Goal: Transaction & Acquisition: Purchase product/service

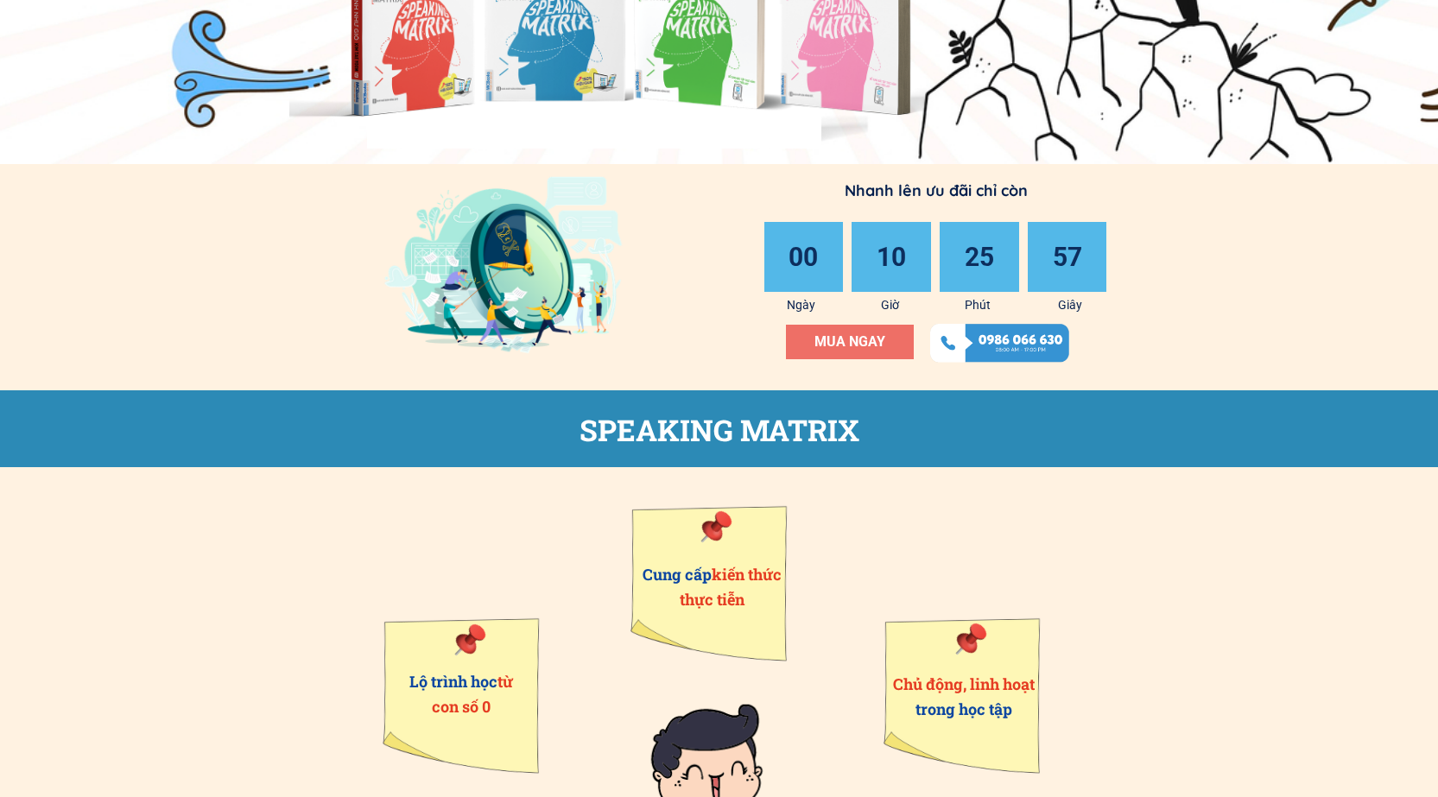
scroll to position [259, 0]
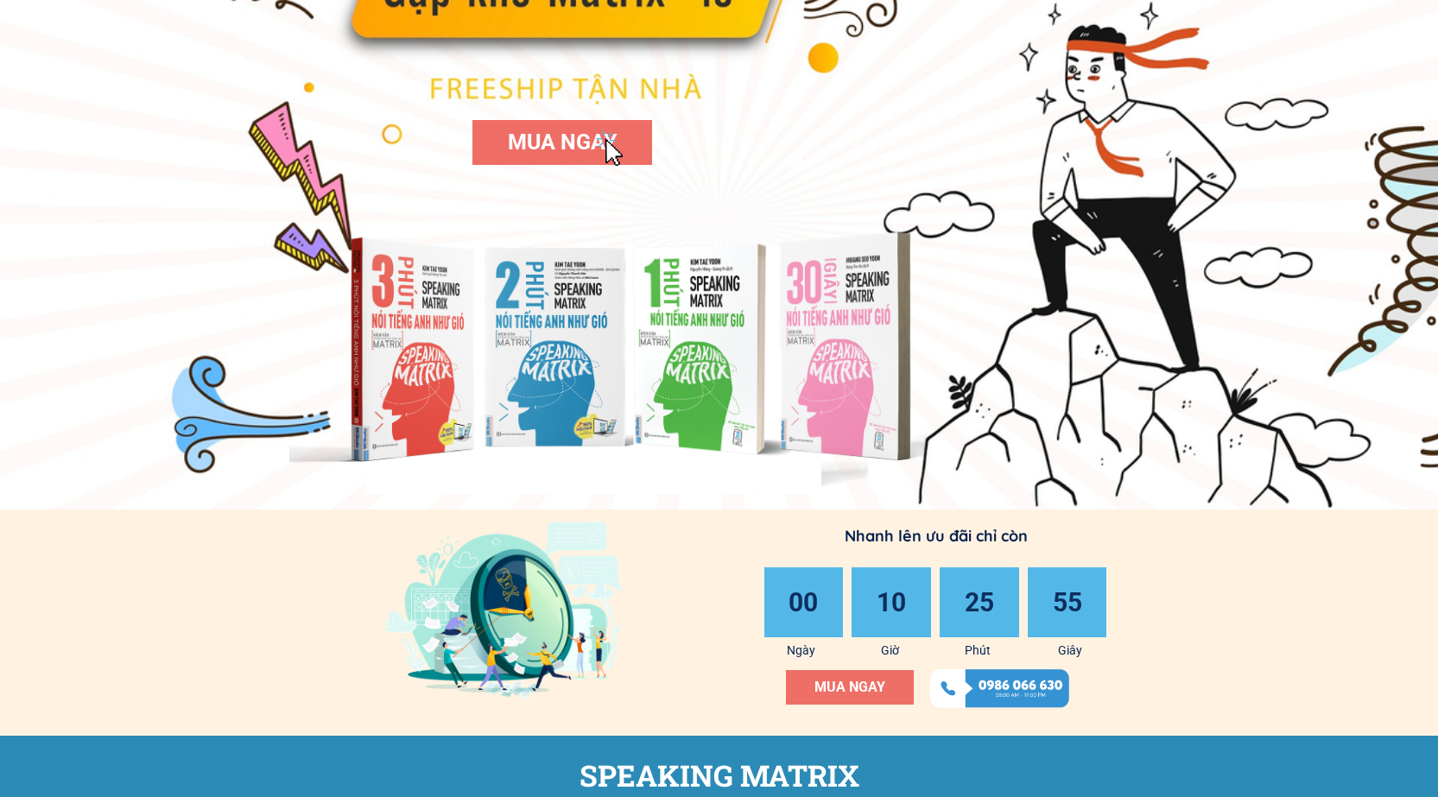
click at [578, 149] on span "MUA NGAY" at bounding box center [562, 142] width 109 height 25
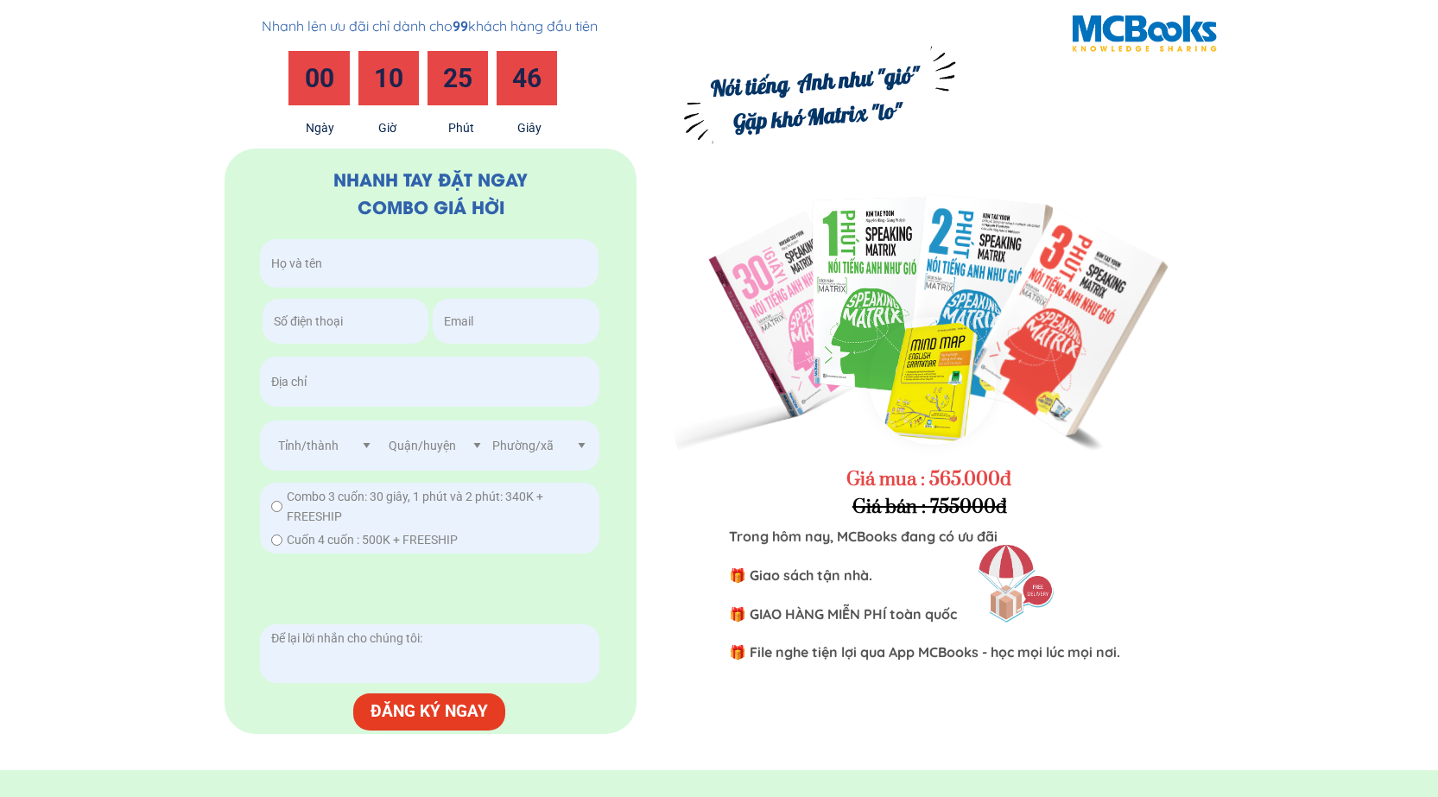
click at [300, 535] on span "Cuốn 4 cuốn : 500K + FREESHIP" at bounding box center [372, 539] width 171 height 19
radio input "true"
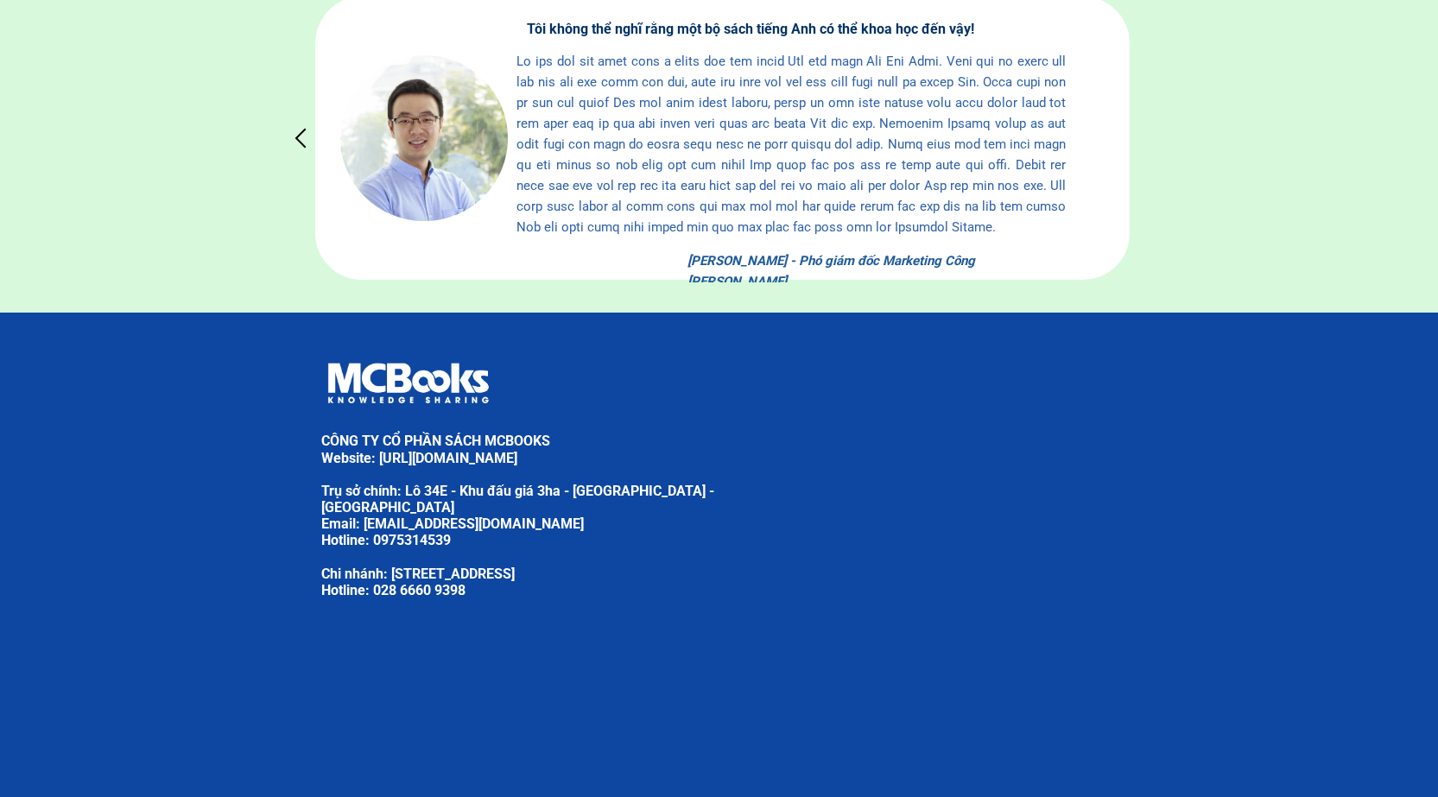
scroll to position [8324, 0]
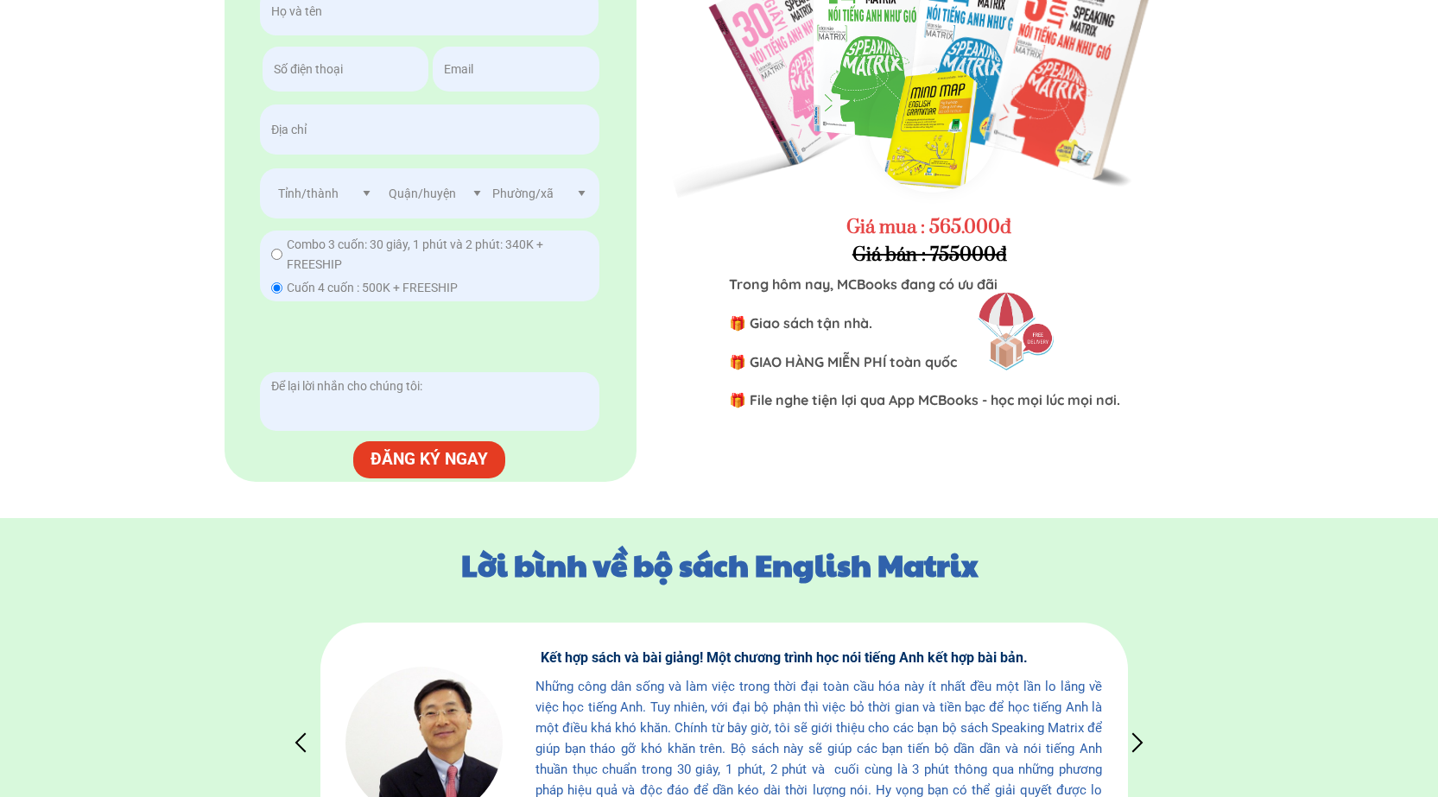
click at [1013, 90] on div at bounding box center [1059, 71] width 442 height 471
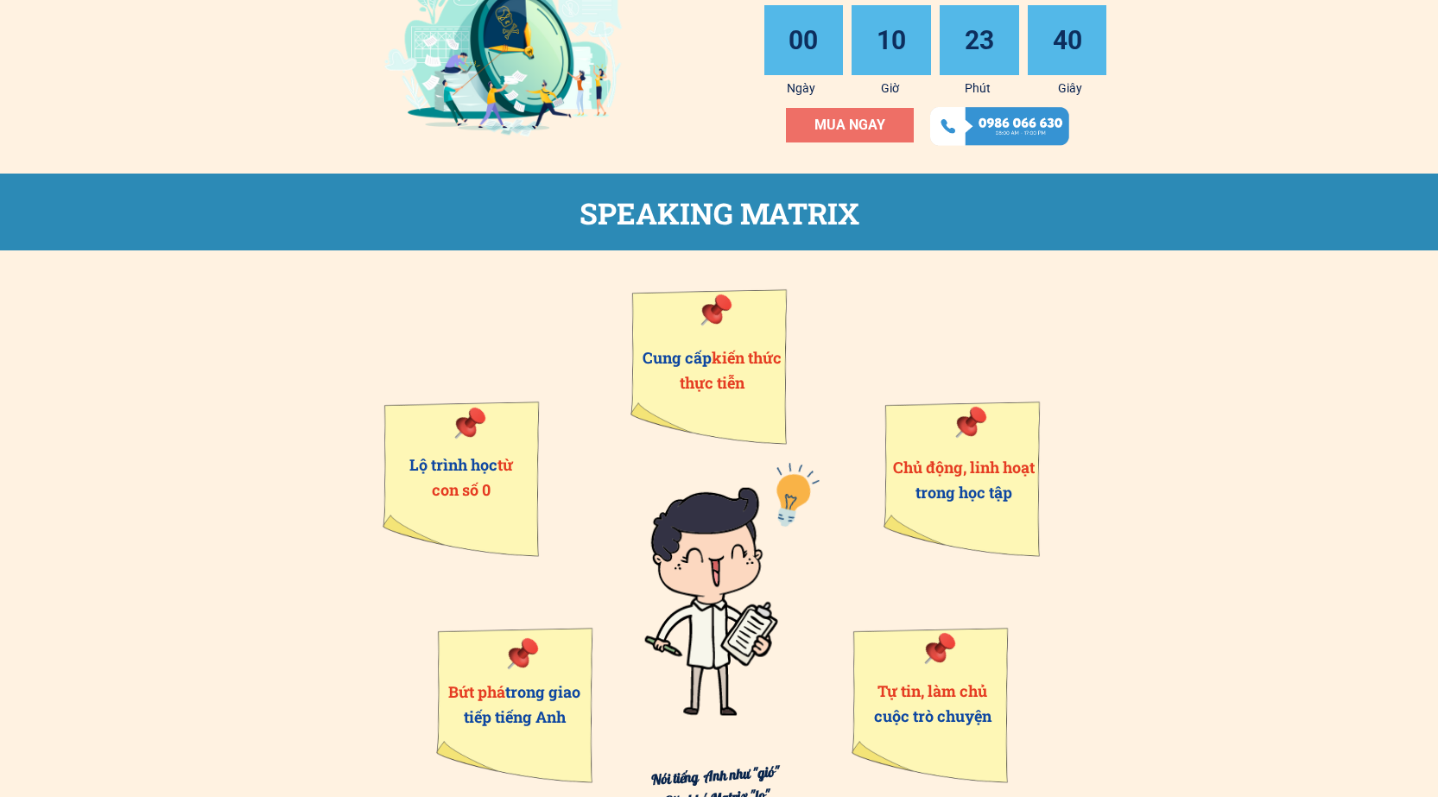
scroll to position [0, 0]
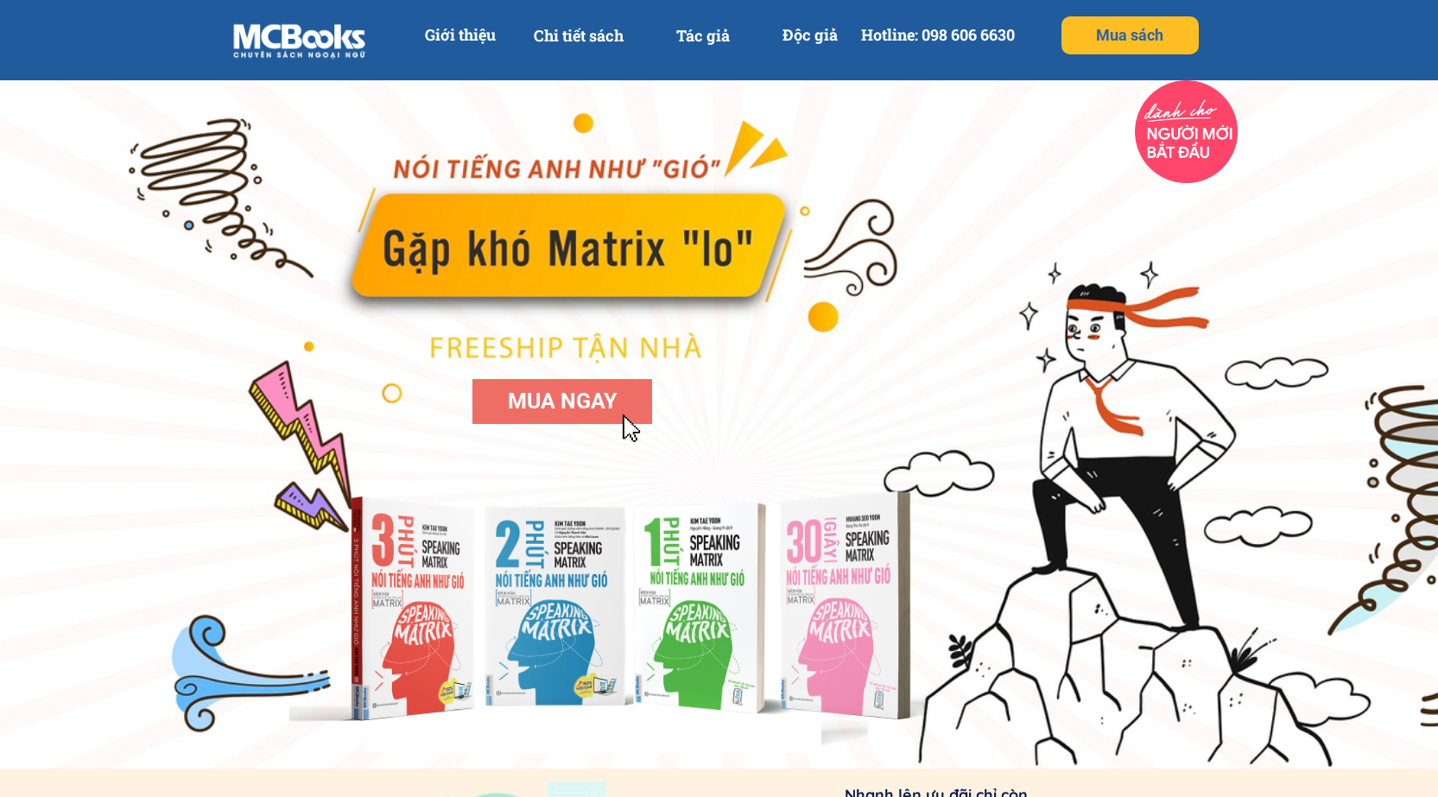
click at [592, 32] on p "Chi tiết sách" at bounding box center [578, 35] width 111 height 39
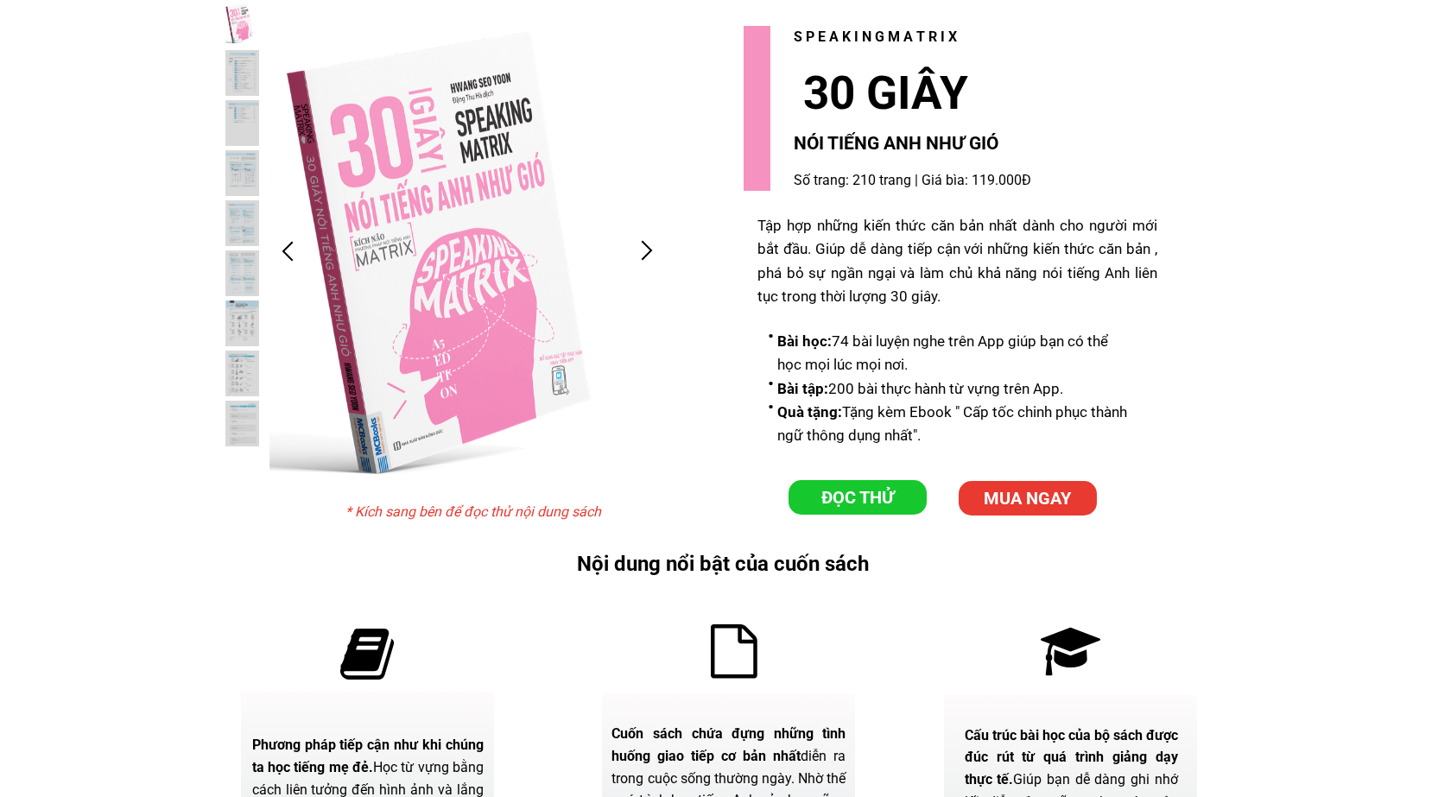
click at [856, 497] on p "ĐỌC THỬ" at bounding box center [857, 497] width 138 height 35
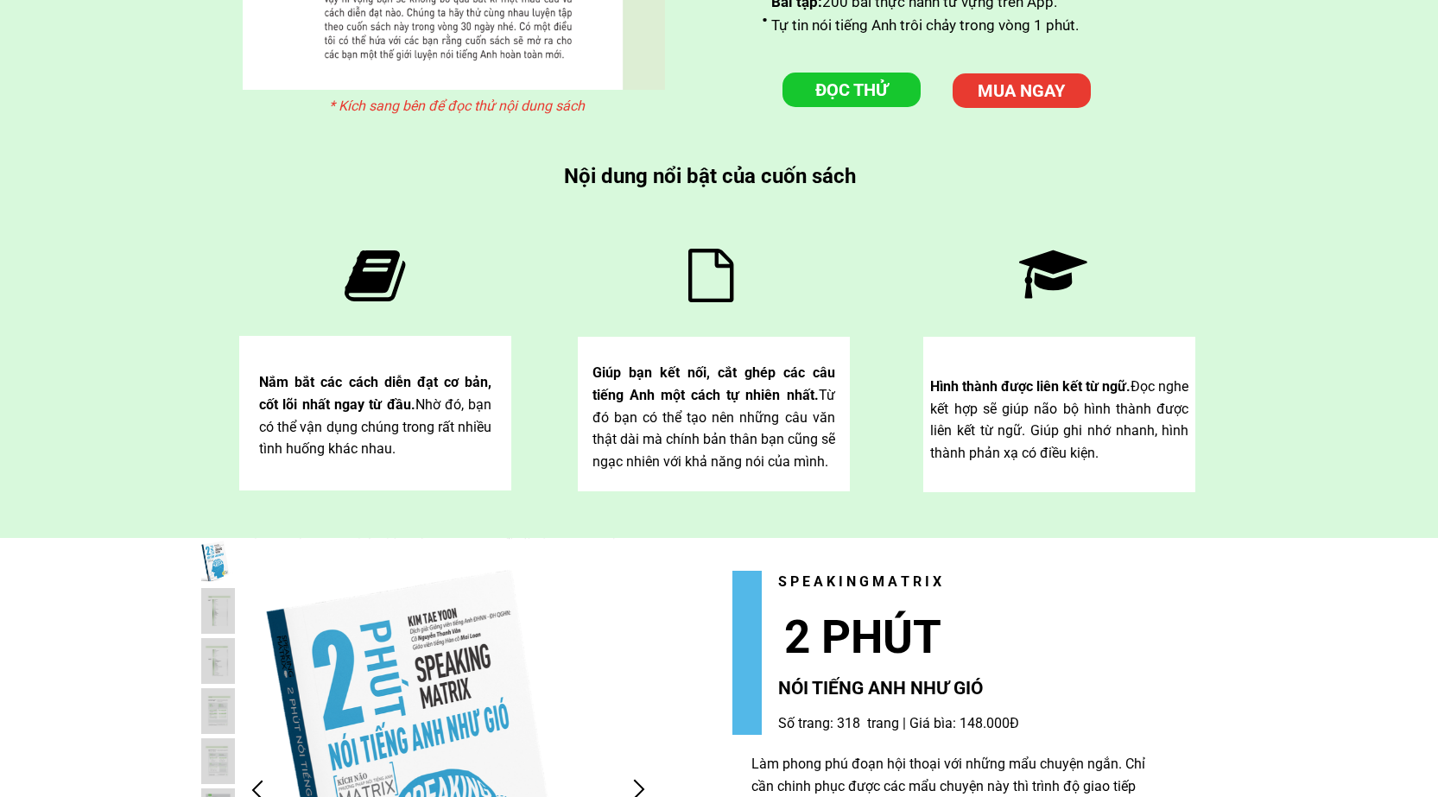
scroll to position [5122, 0]
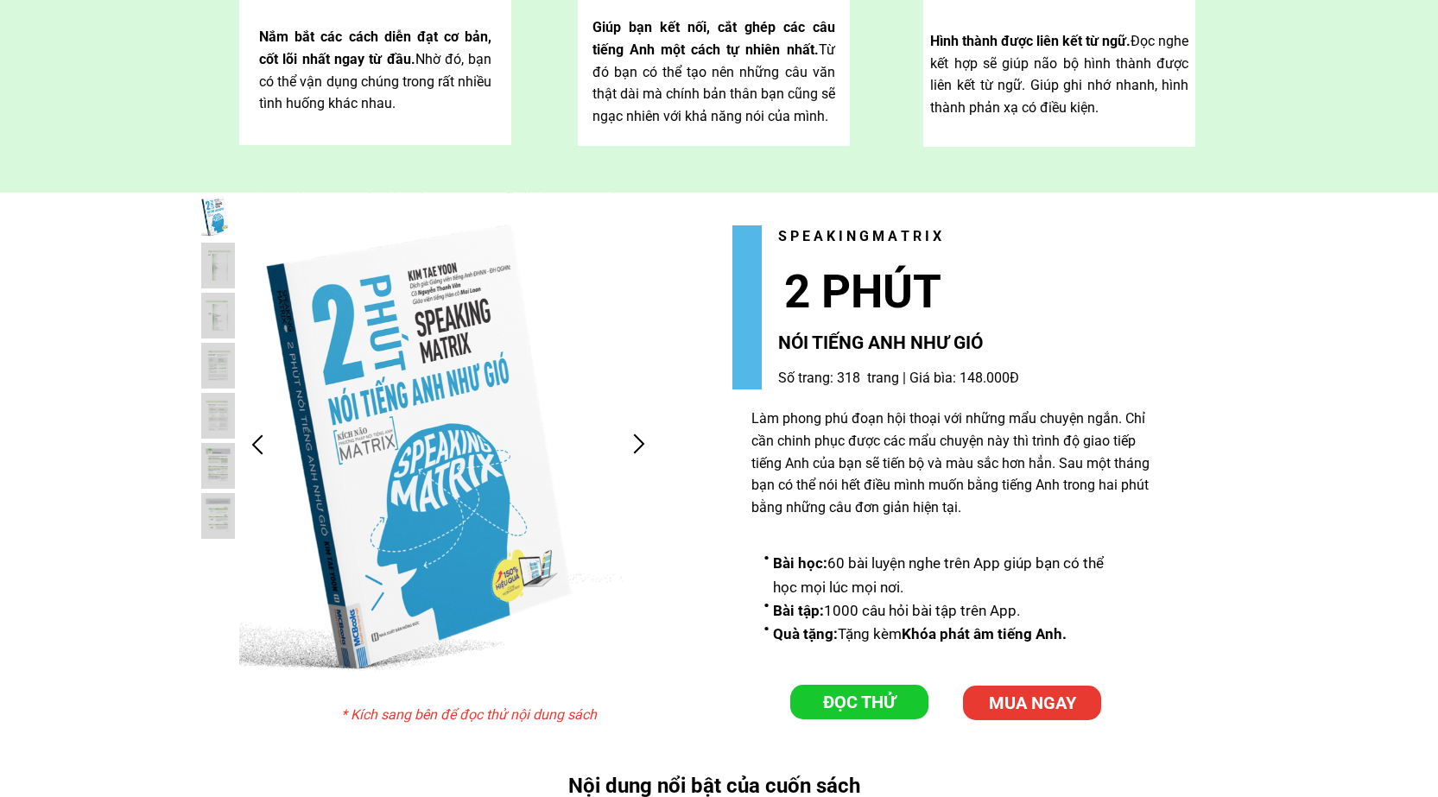
click at [857, 713] on p "ĐỌC THỬ" at bounding box center [859, 702] width 138 height 35
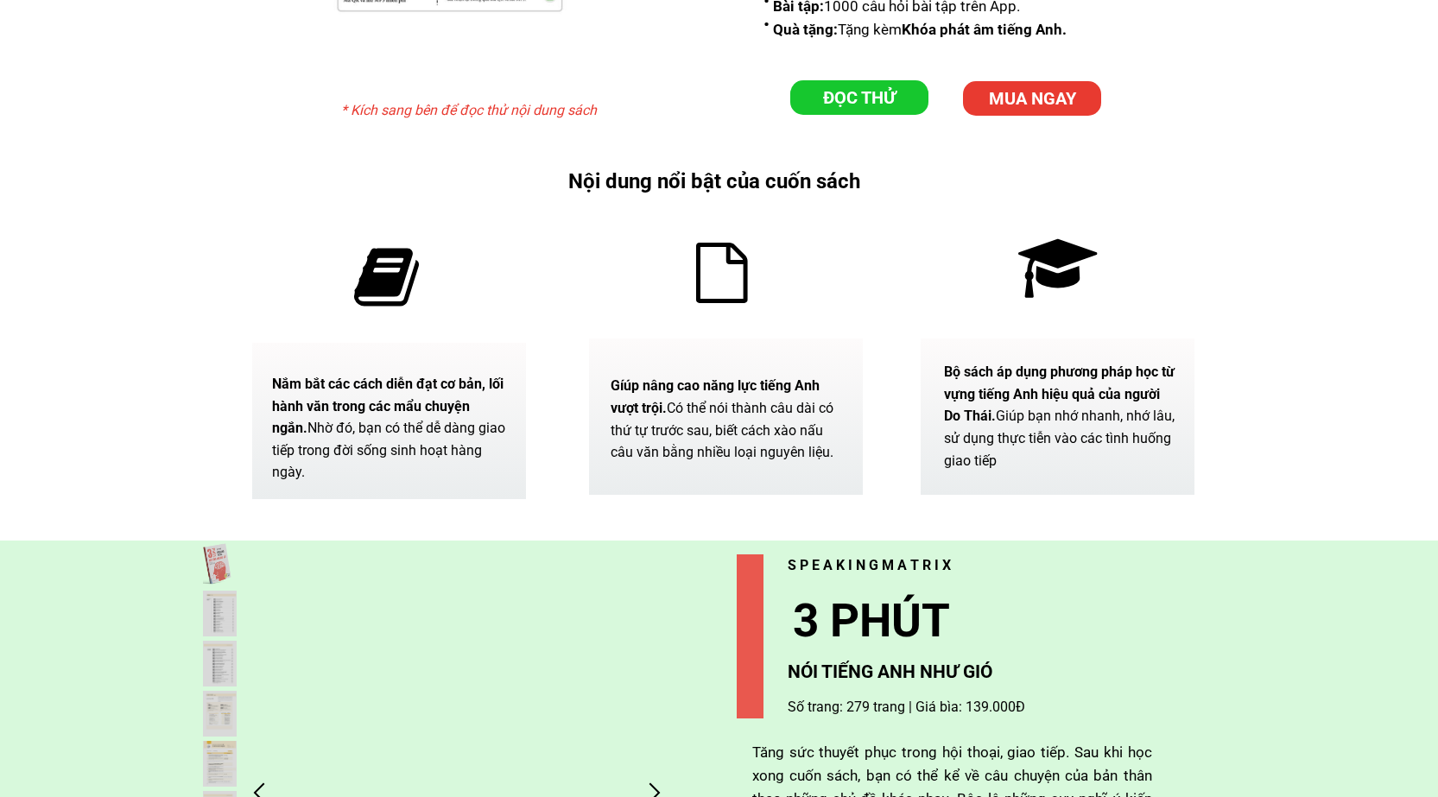
scroll to position [6159, 0]
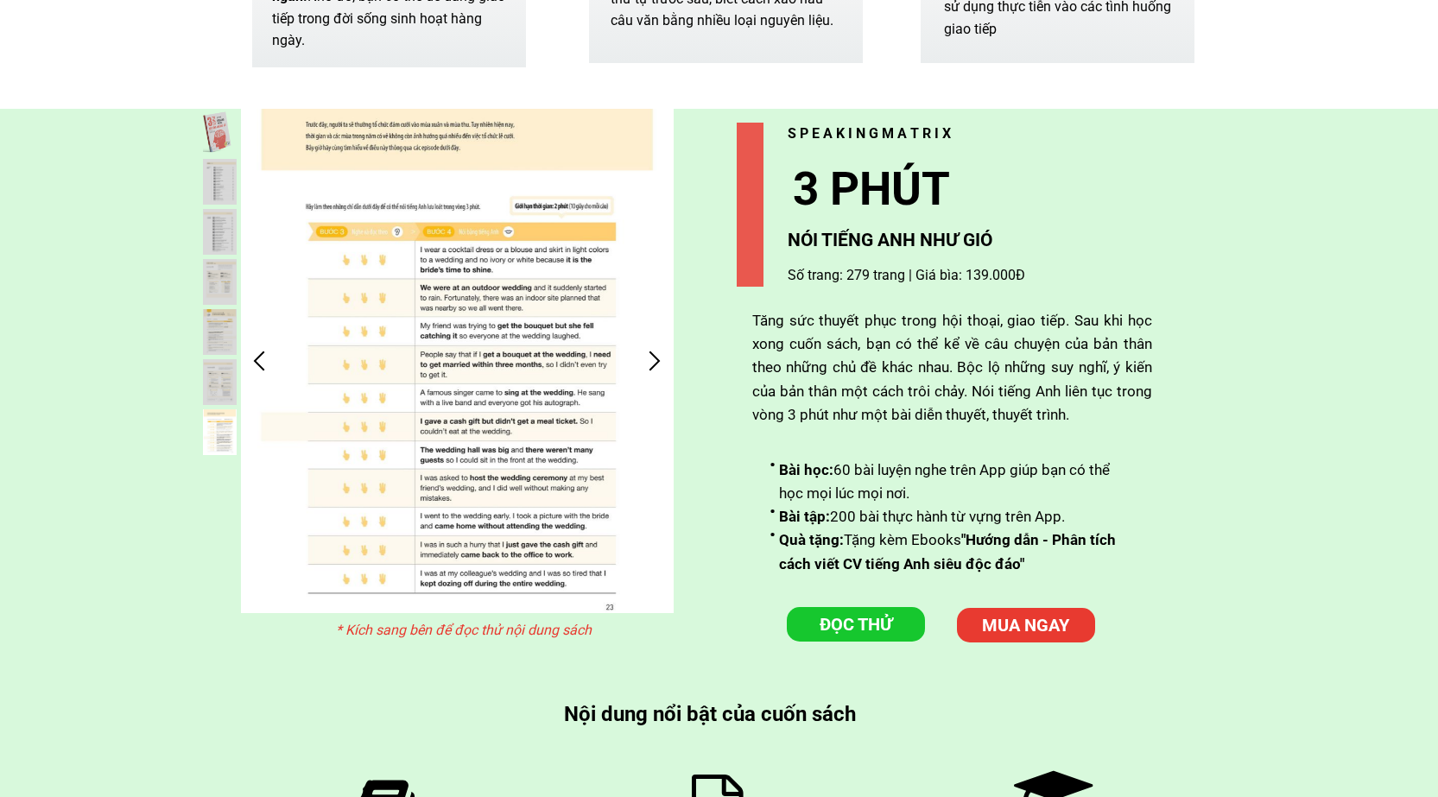
click at [853, 630] on p "ĐỌC THỬ" at bounding box center [856, 624] width 138 height 35
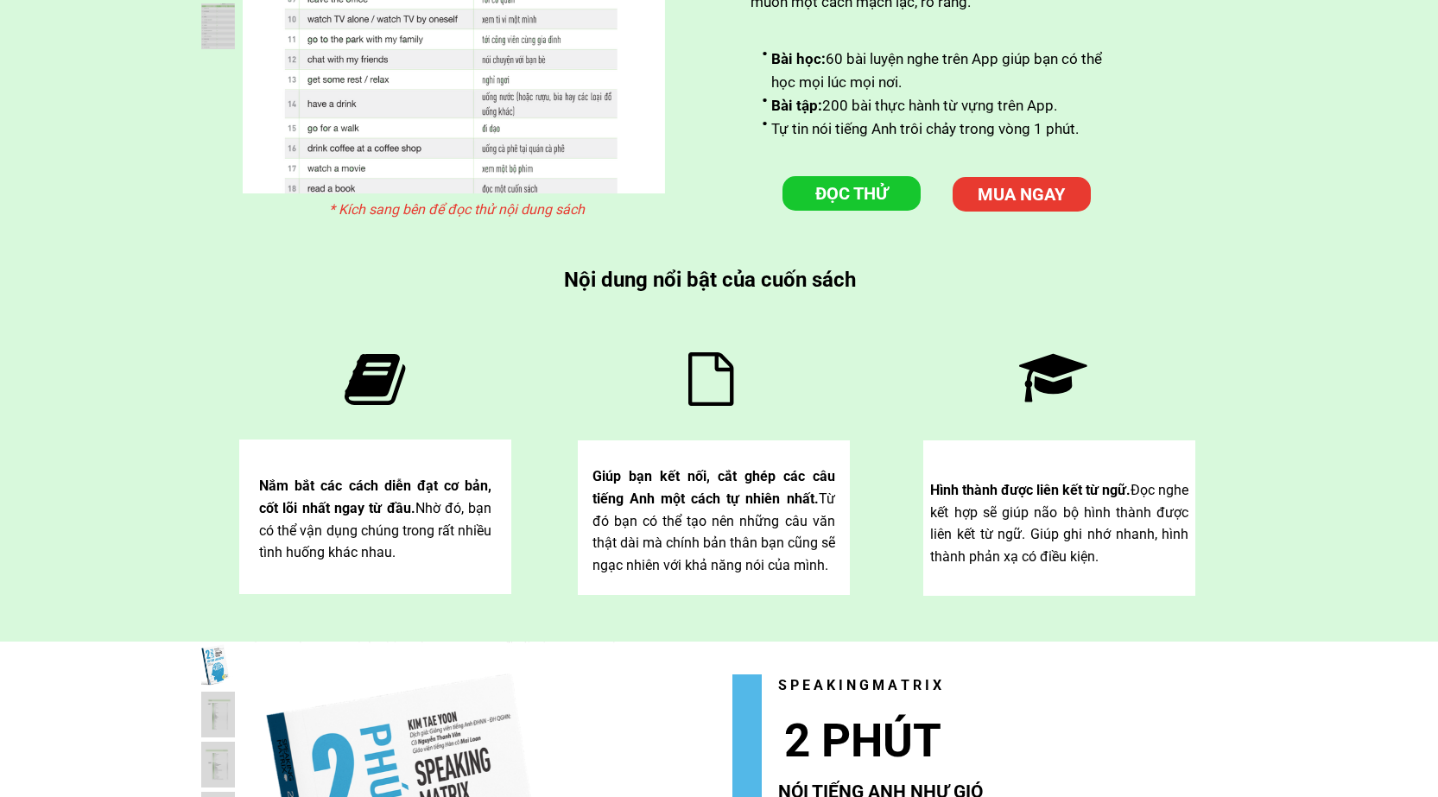
scroll to position [0, 0]
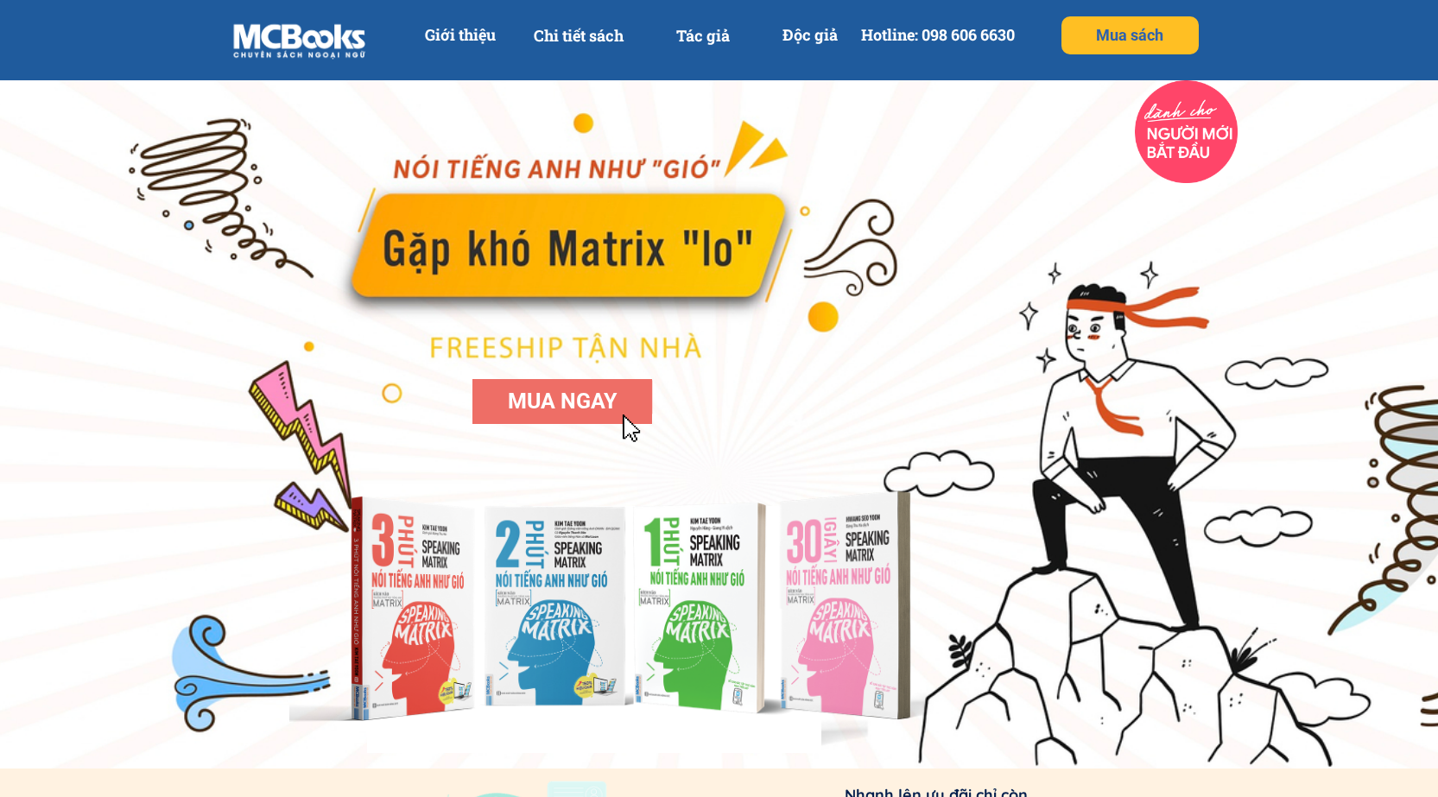
click at [449, 44] on p "Giới thiệu" at bounding box center [460, 35] width 90 height 39
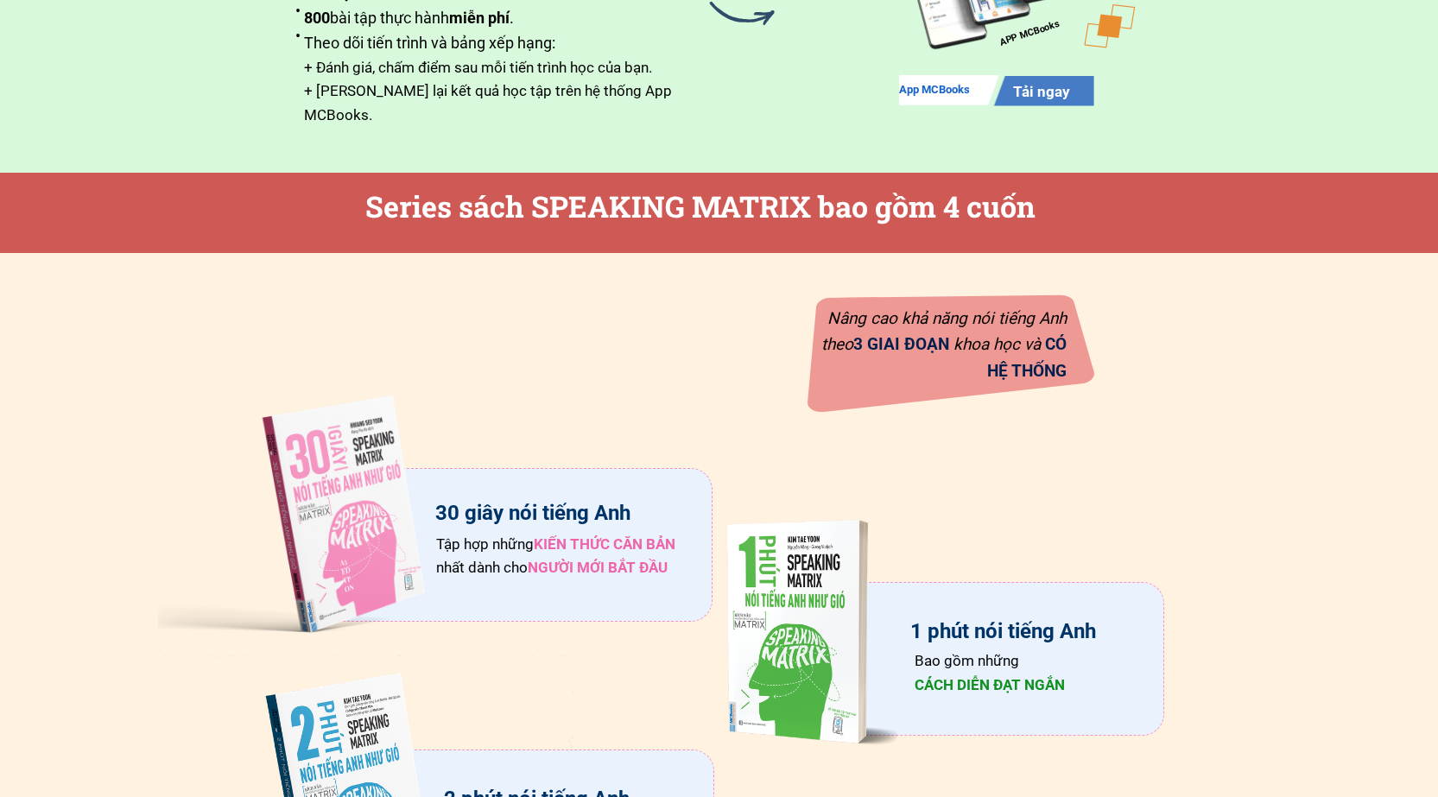
scroll to position [1866, 0]
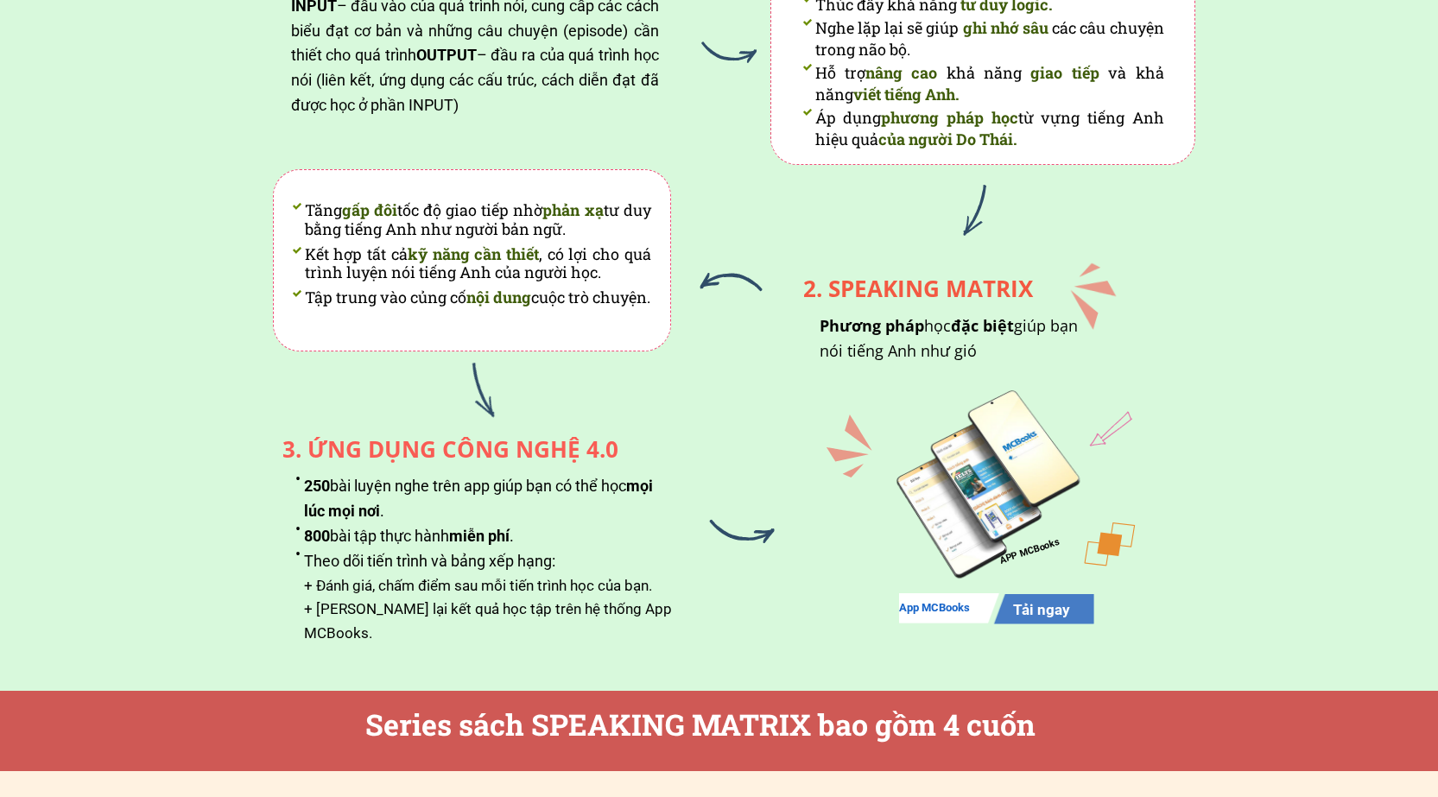
click at [1006, 465] on div at bounding box center [983, 483] width 232 height 195
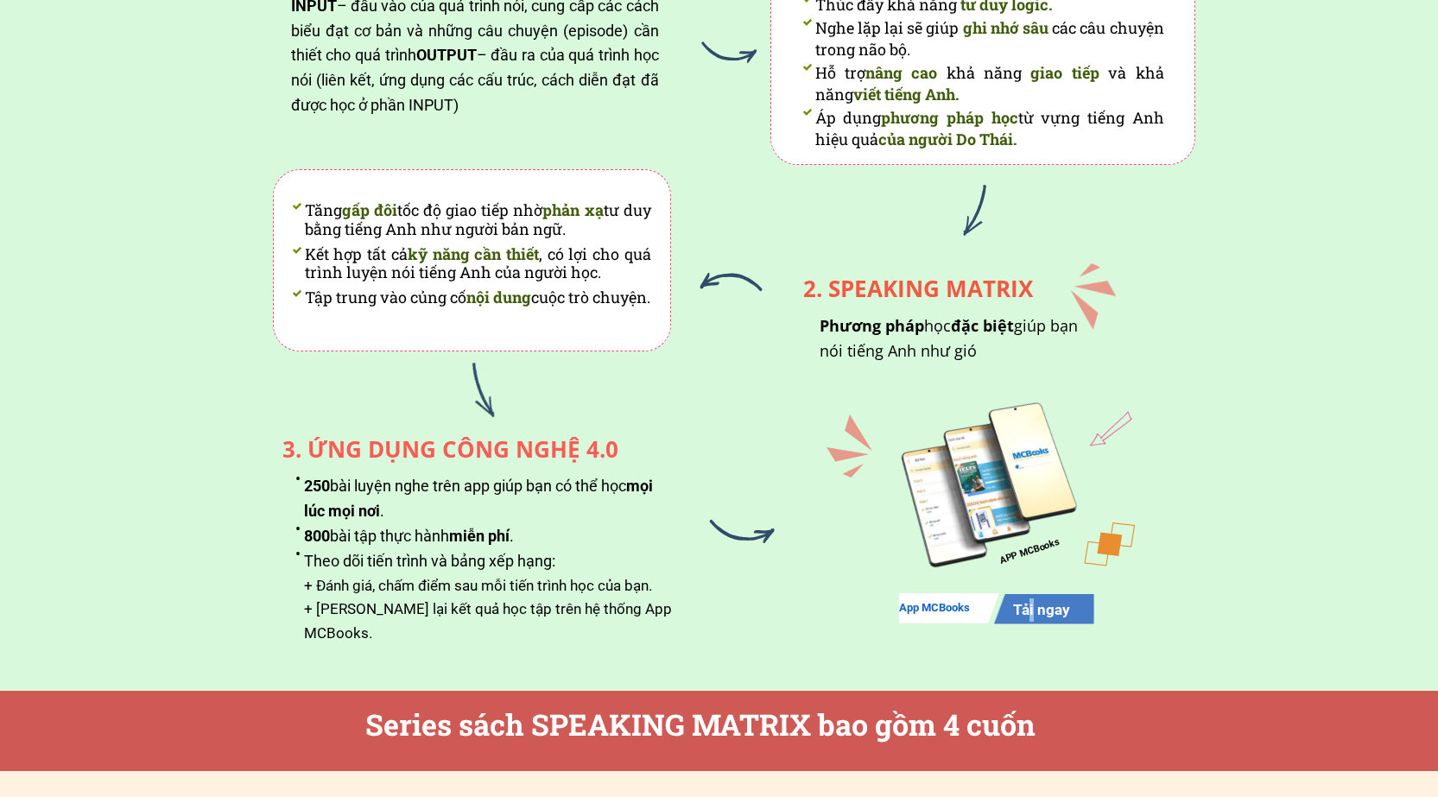
click at [1031, 616] on h3 "Tải ngay" at bounding box center [1074, 609] width 123 height 23
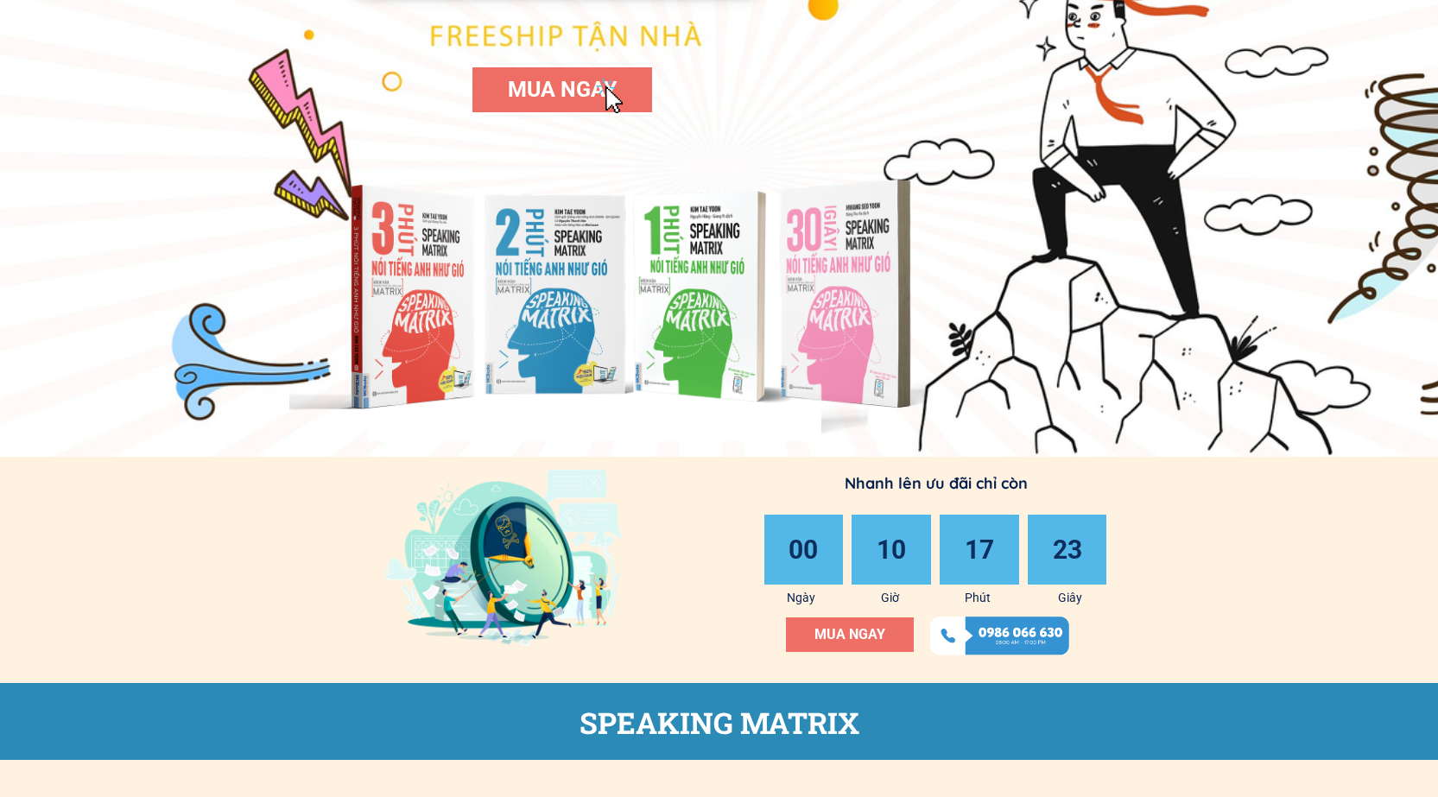
scroll to position [0, 0]
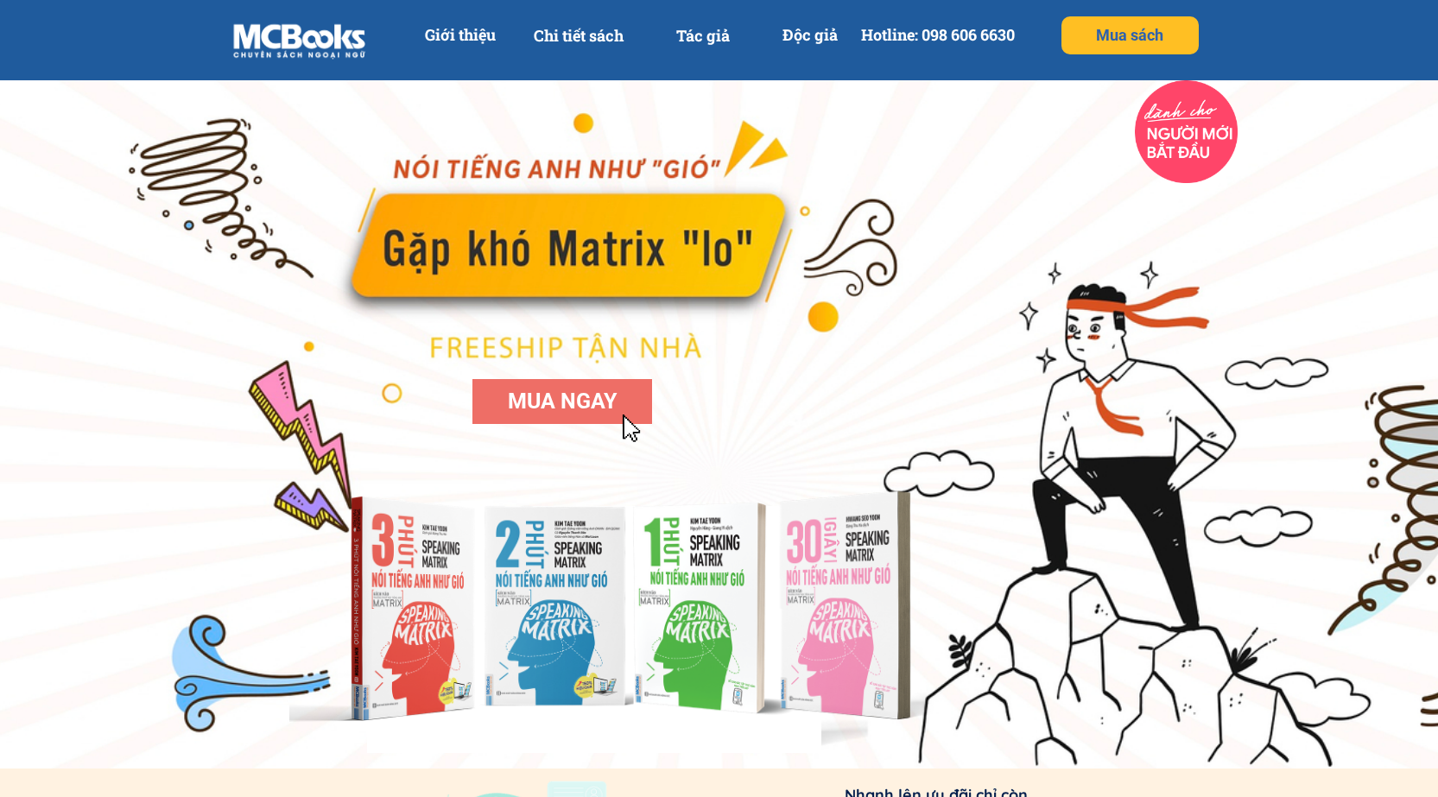
click at [574, 33] on p "Chi tiết sách" at bounding box center [578, 35] width 111 height 39
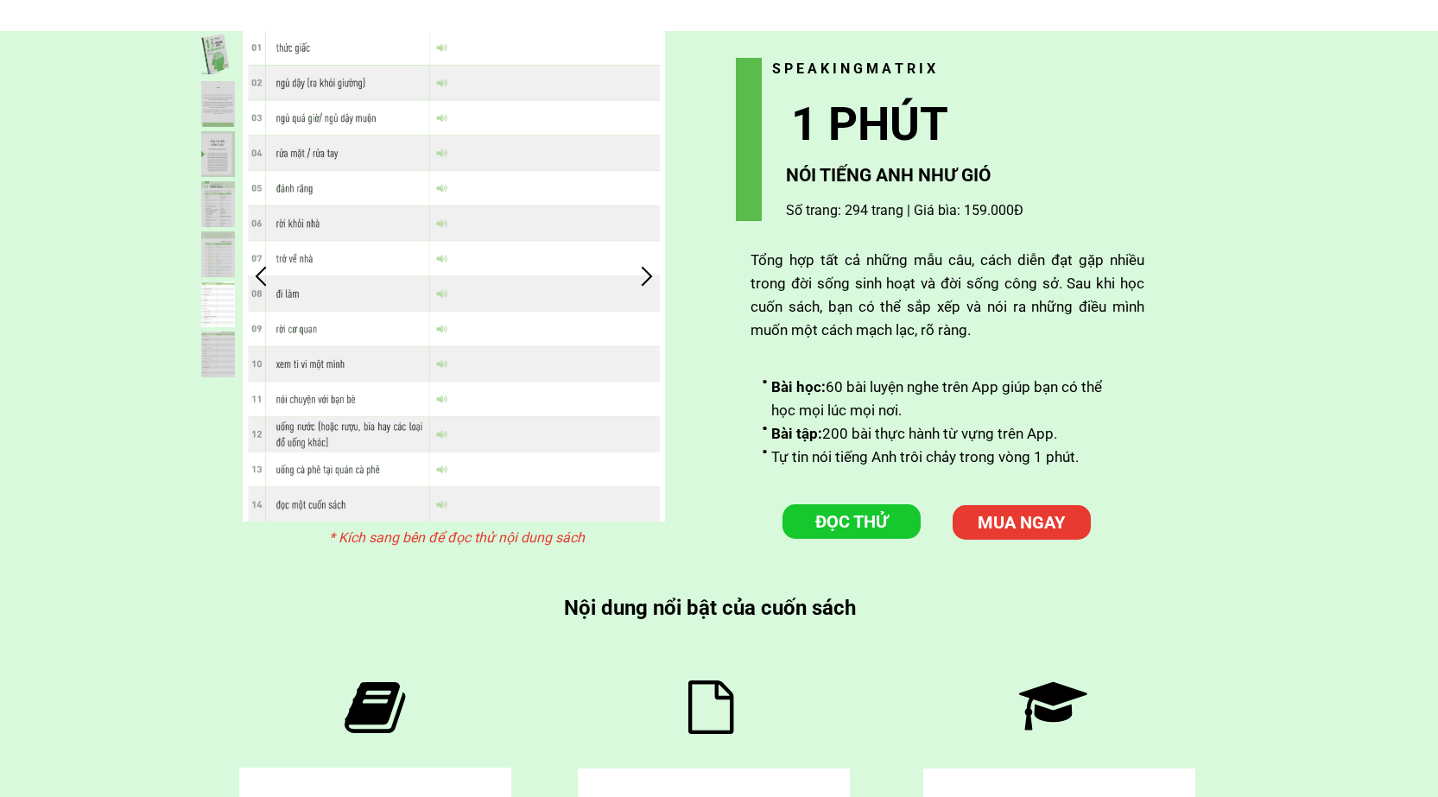
scroll to position [4691, 0]
